Goal: Information Seeking & Learning: Find specific page/section

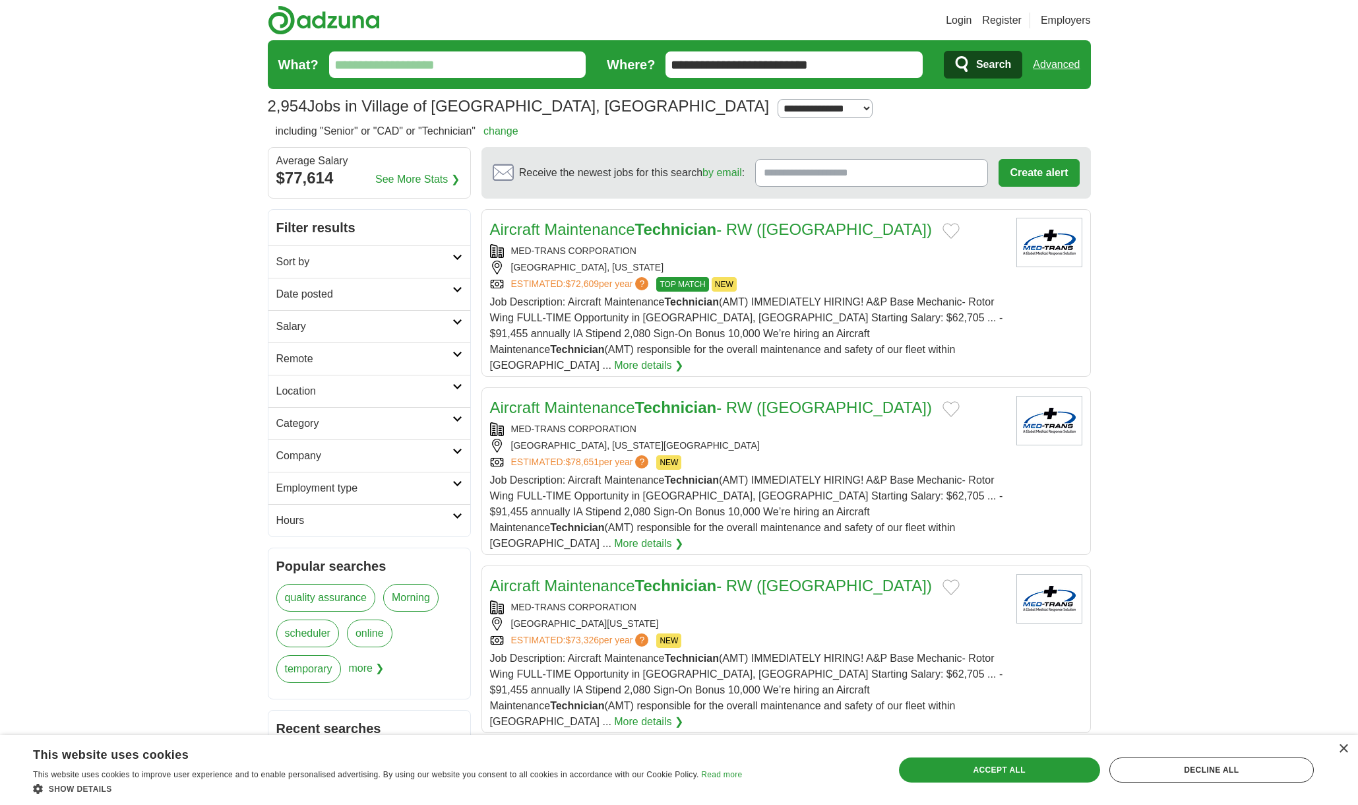
click at [409, 65] on input "What?" at bounding box center [457, 64] width 257 height 26
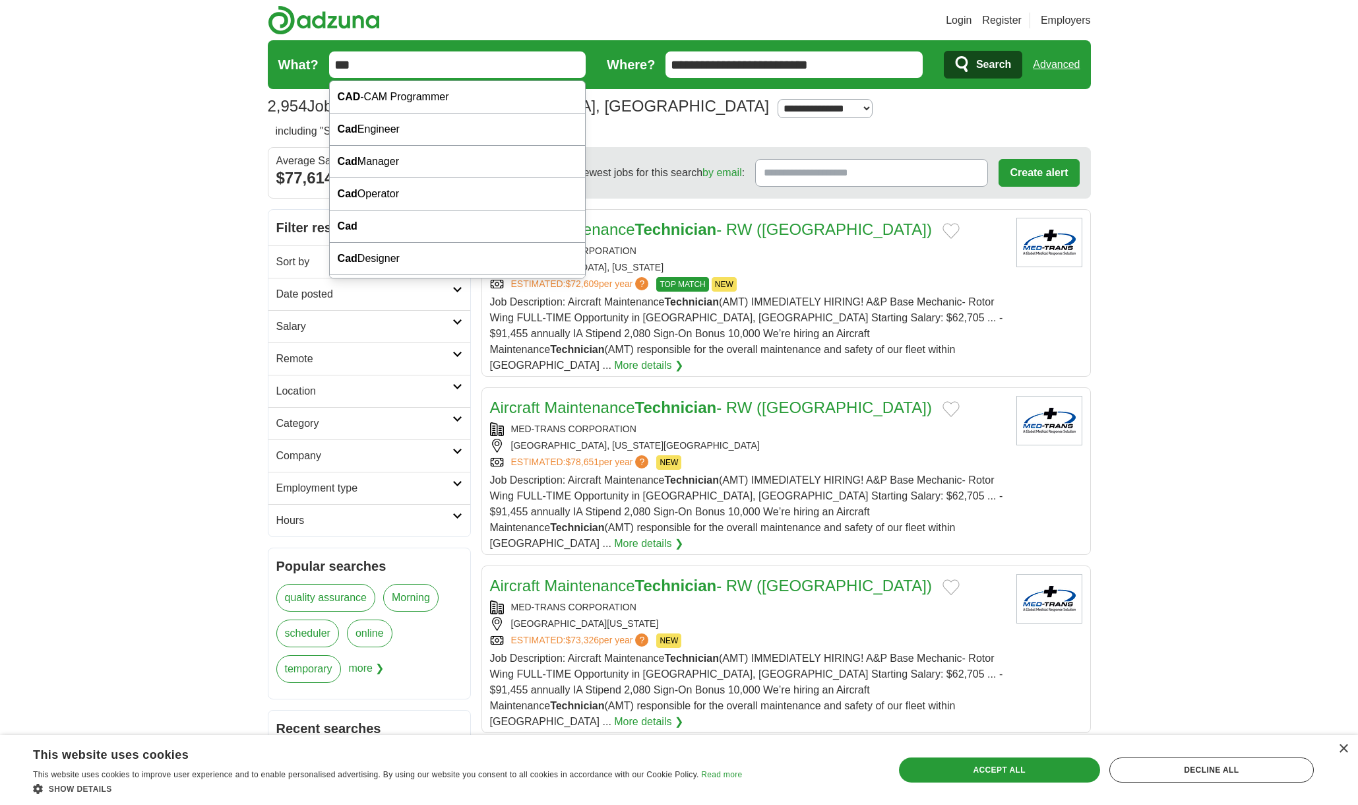
type input "***"
click at [944, 51] on button "Search" at bounding box center [983, 65] width 79 height 28
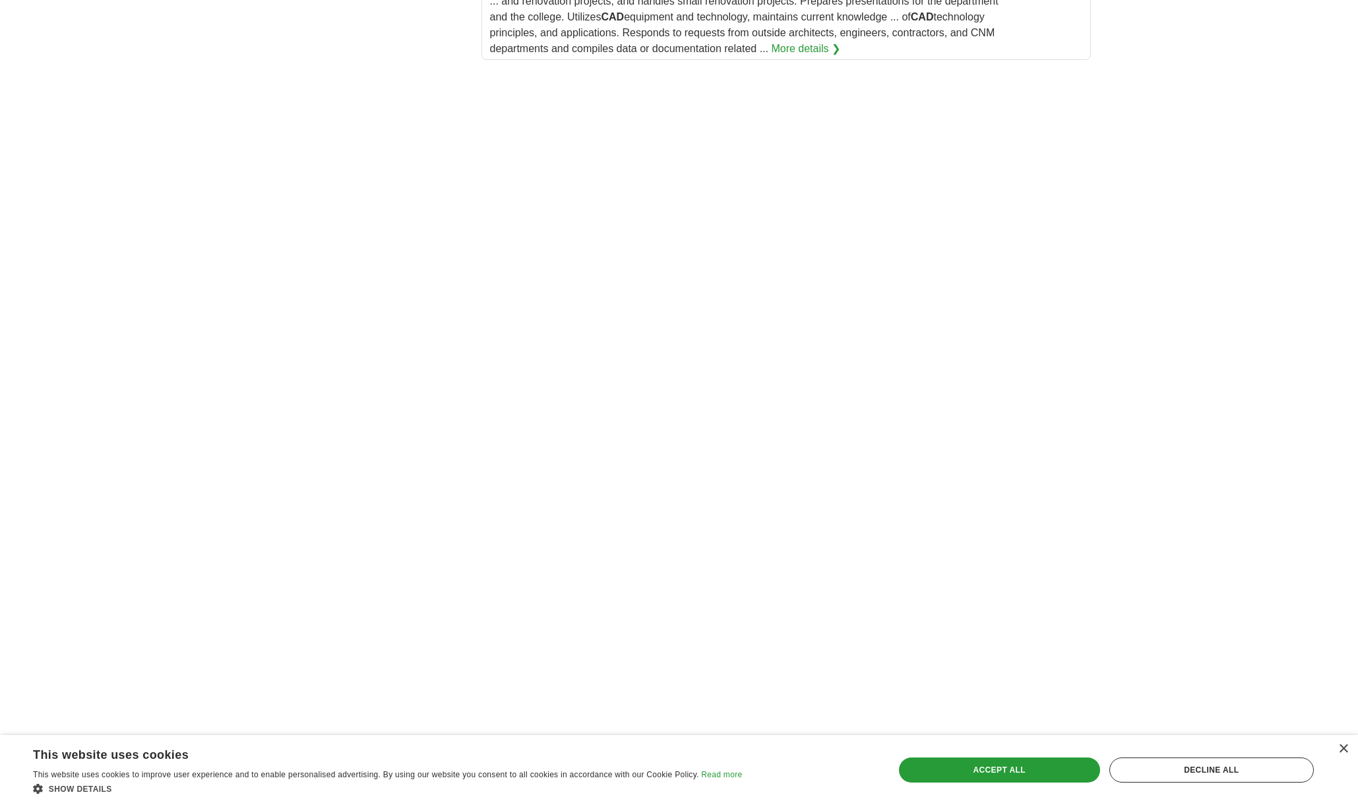
scroll to position [1539, 0]
